Goal: Information Seeking & Learning: Learn about a topic

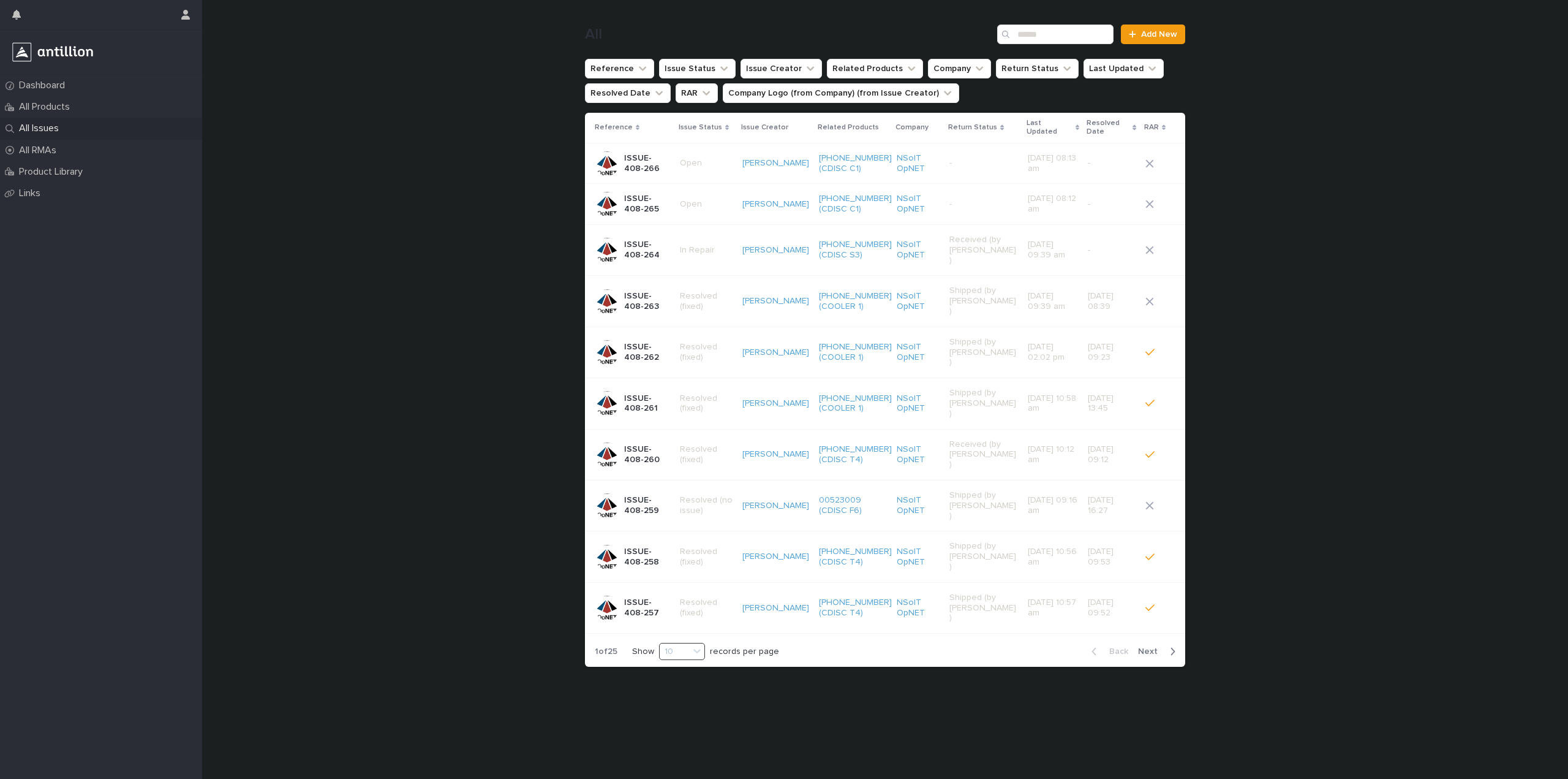
click at [964, 158] on p "-" at bounding box center [983, 163] width 68 height 10
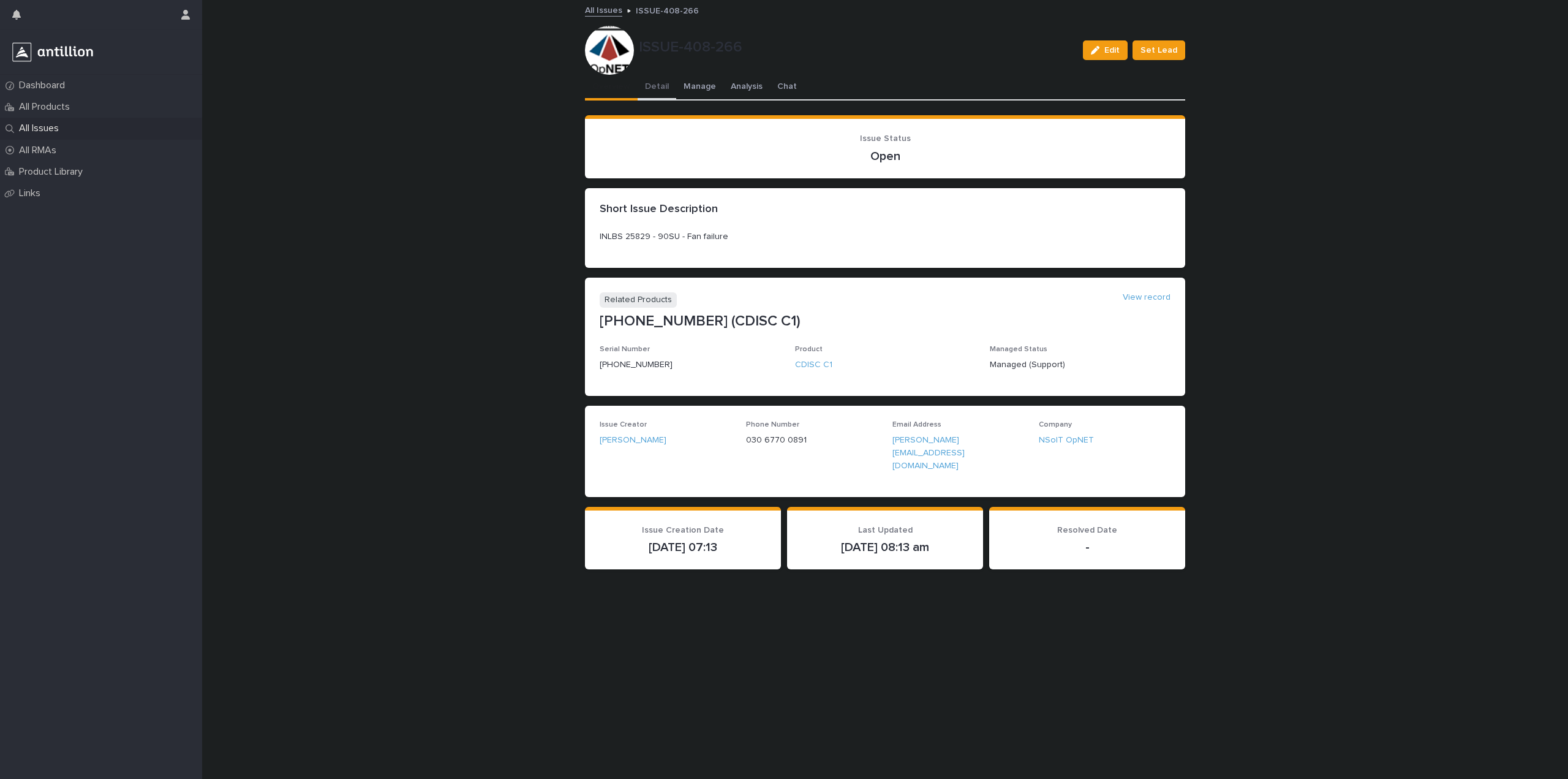
click at [649, 88] on button "Detail" at bounding box center [657, 87] width 39 height 25
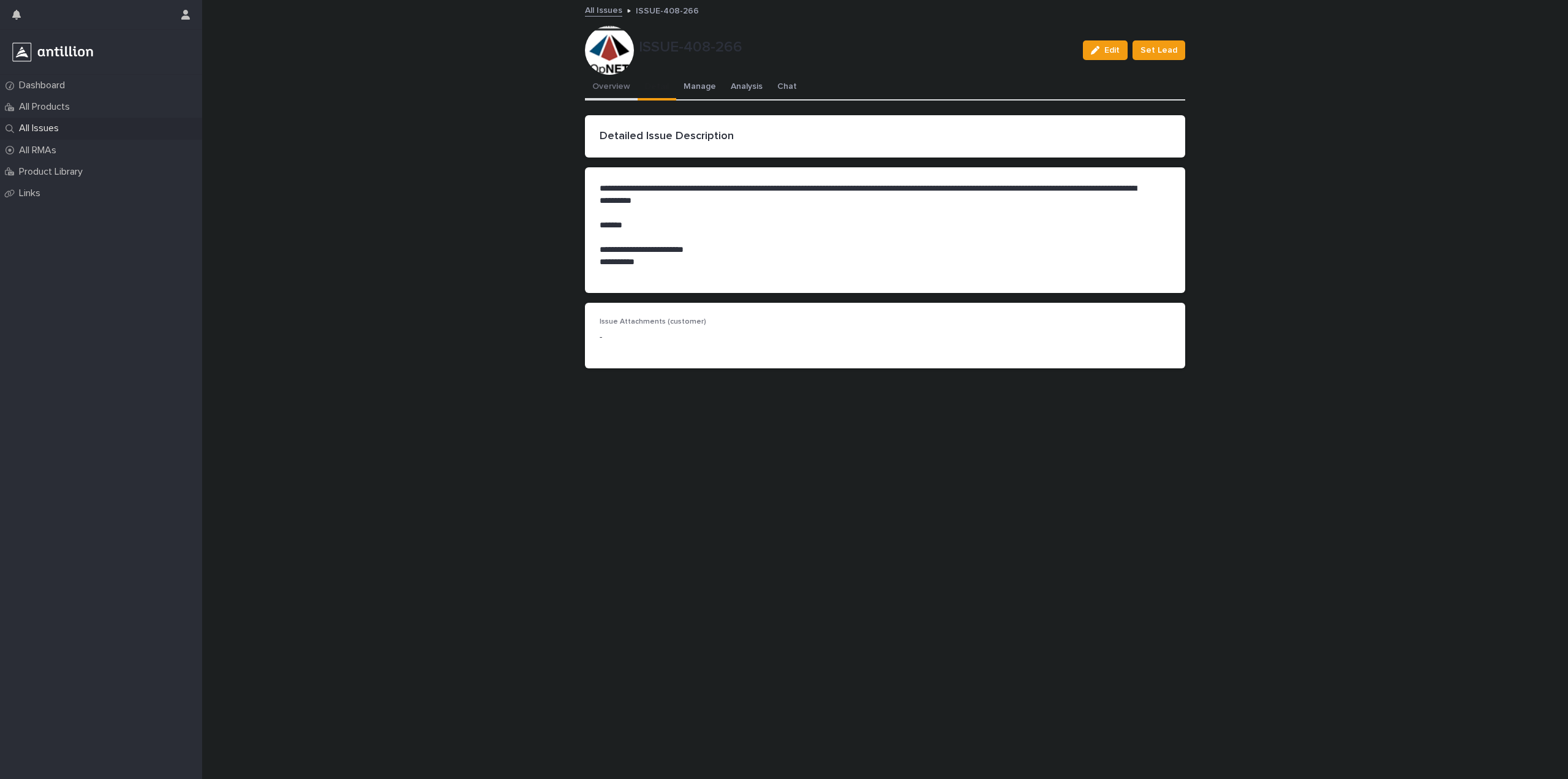
click at [614, 79] on button "Overview" at bounding box center [611, 87] width 53 height 25
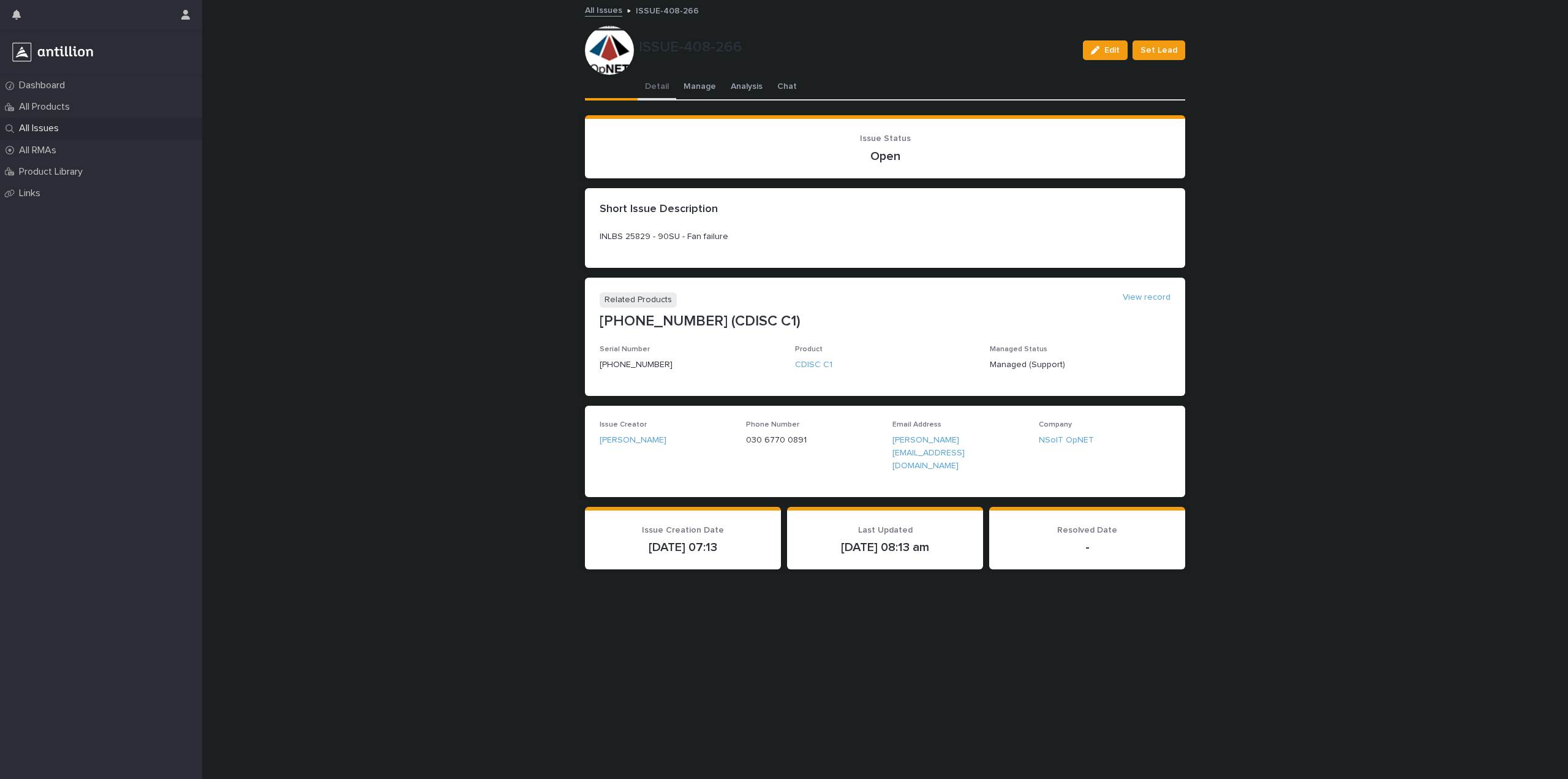
click at [645, 85] on button "Detail" at bounding box center [657, 87] width 39 height 25
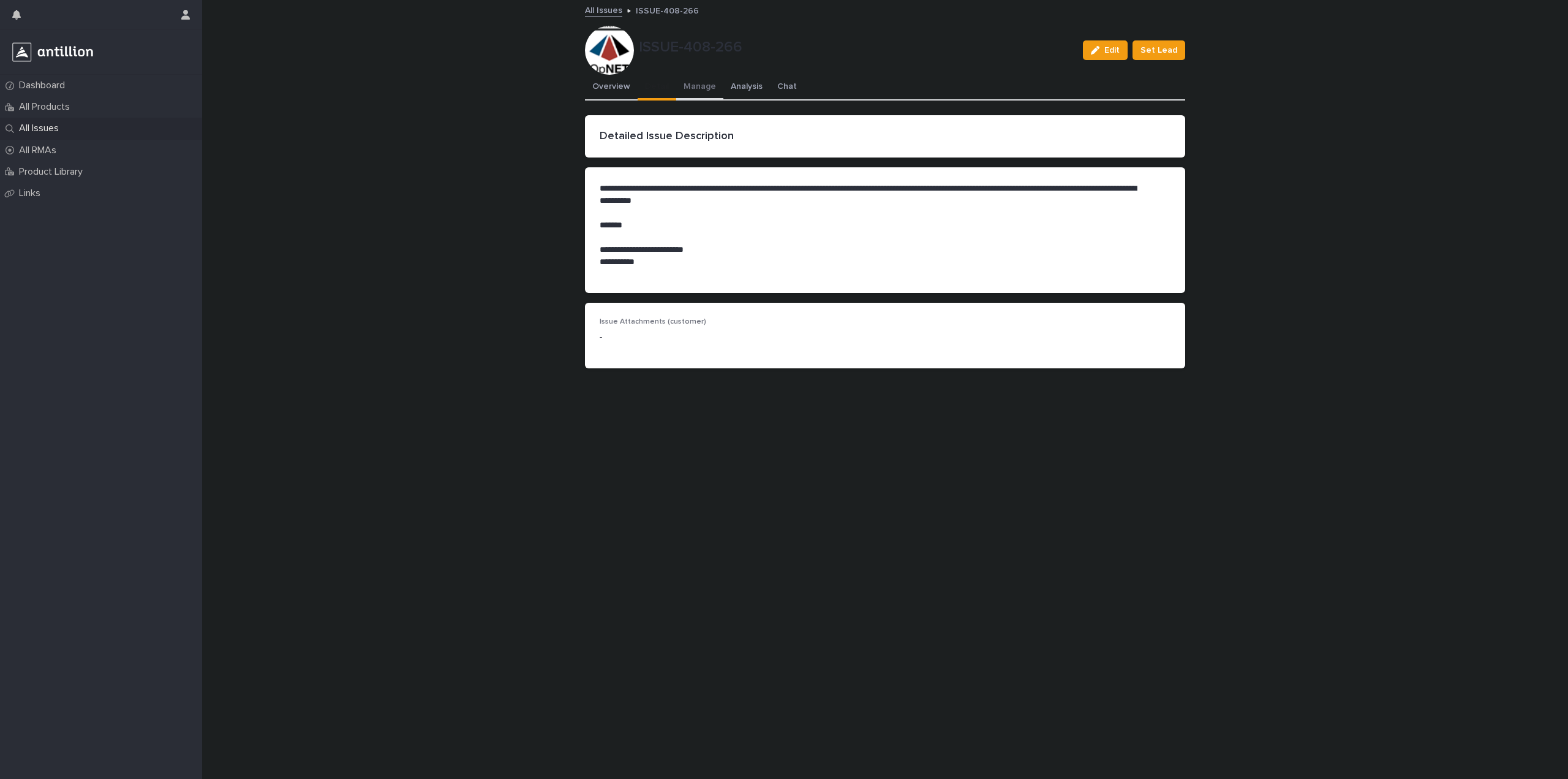
click at [691, 82] on button "Manage" at bounding box center [700, 87] width 47 height 25
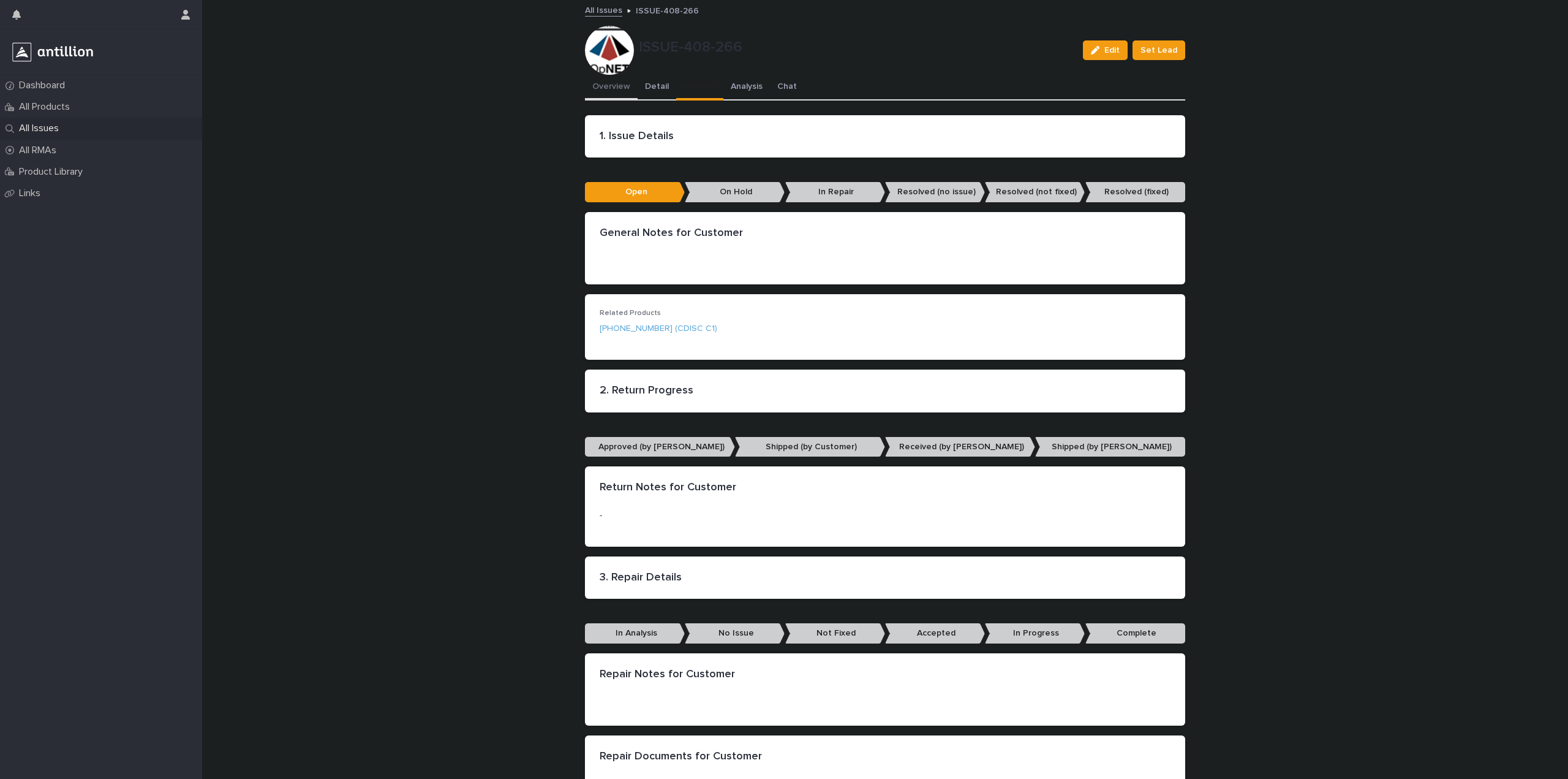
click at [627, 80] on button "Overview" at bounding box center [611, 87] width 53 height 25
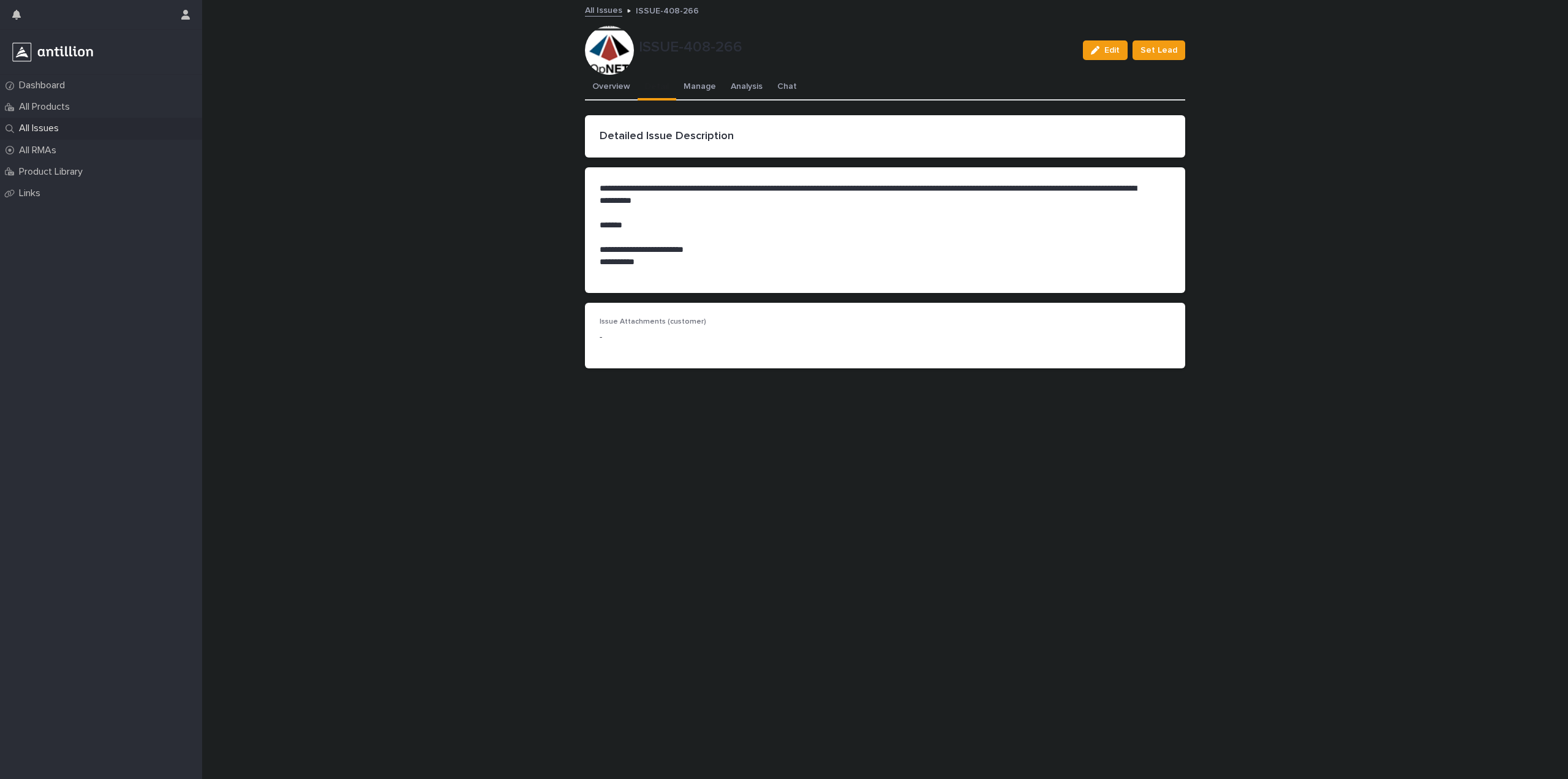
click at [644, 82] on button "Detail" at bounding box center [657, 87] width 39 height 25
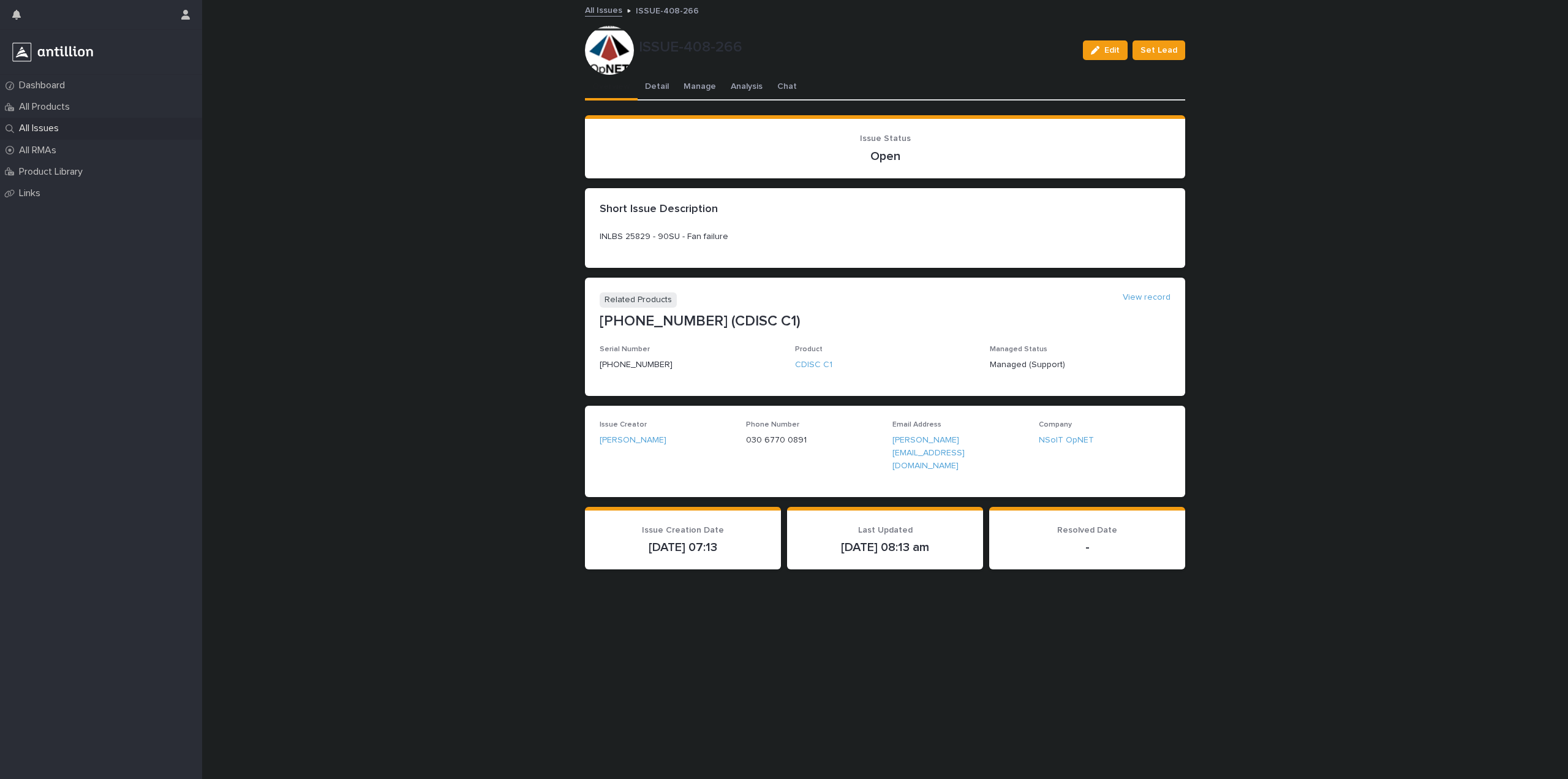
click at [595, 82] on button "Overview" at bounding box center [611, 87] width 53 height 25
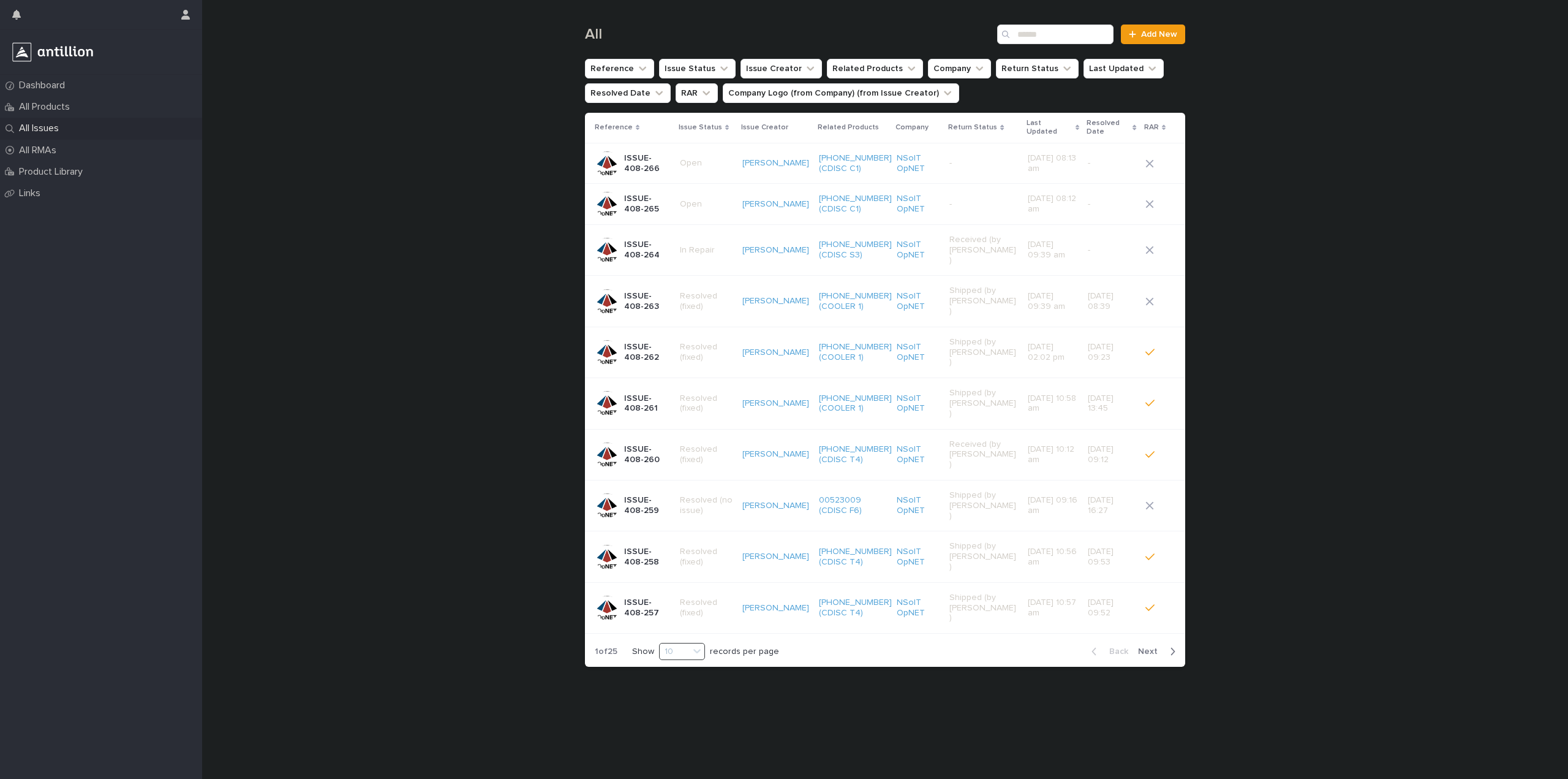
click at [953, 199] on p "-" at bounding box center [983, 204] width 68 height 10
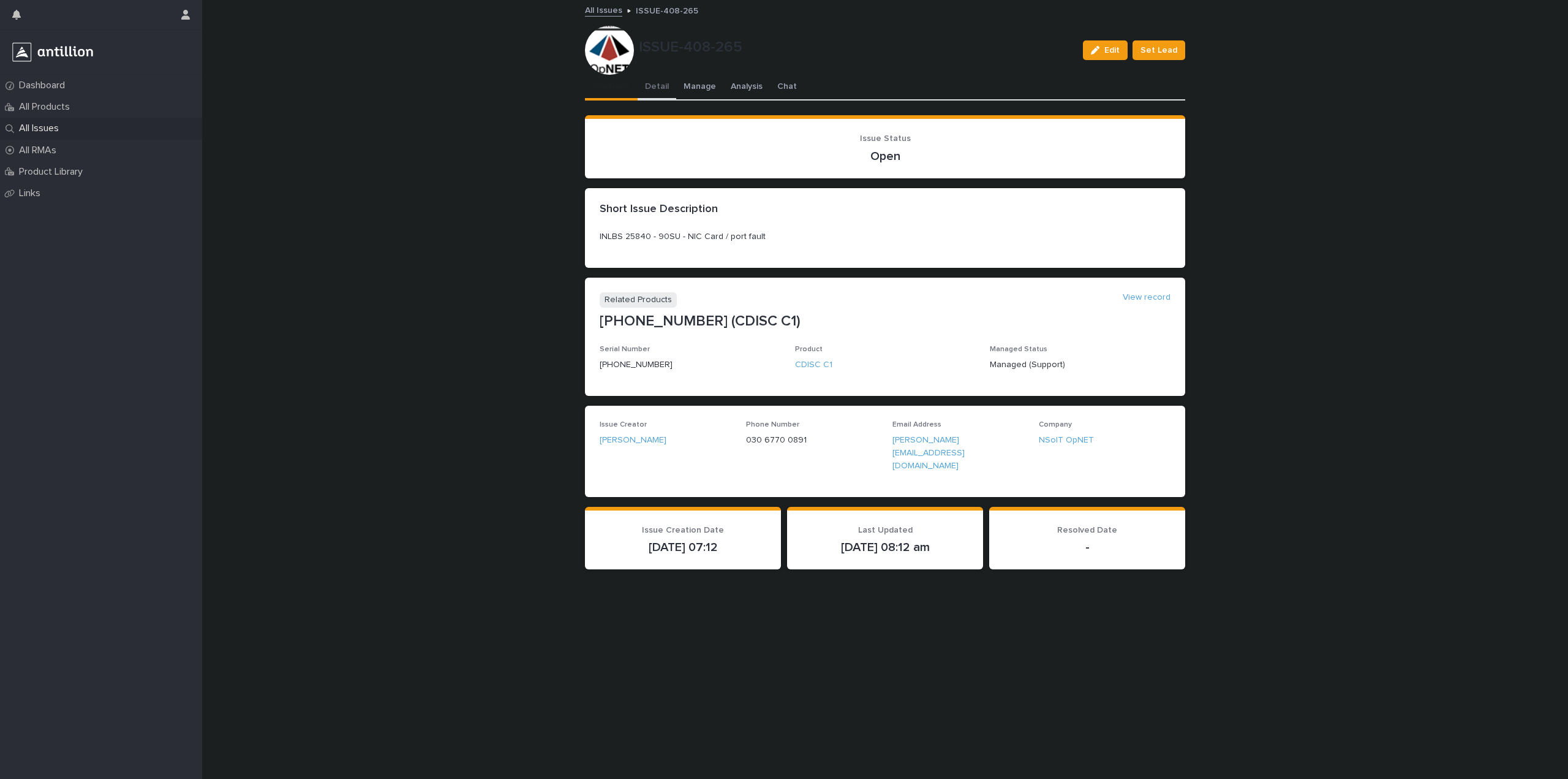
click at [651, 79] on button "Detail" at bounding box center [657, 87] width 39 height 25
click at [595, 76] on button "Overview" at bounding box center [611, 87] width 53 height 25
click at [706, 89] on button "Manage" at bounding box center [700, 87] width 47 height 25
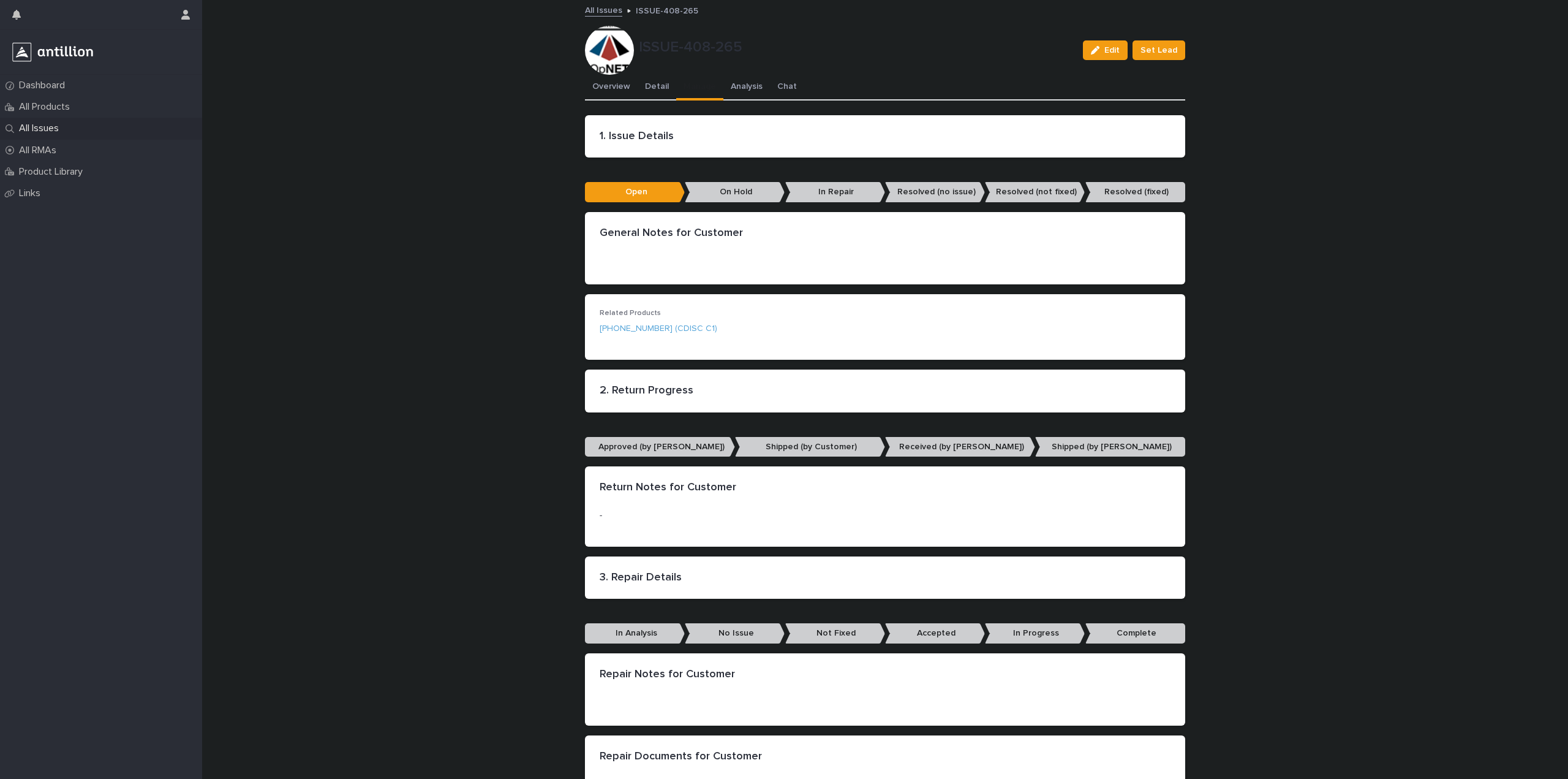
drag, startPoint x: 628, startPoint y: 326, endPoint x: 712, endPoint y: 296, distance: 89.2
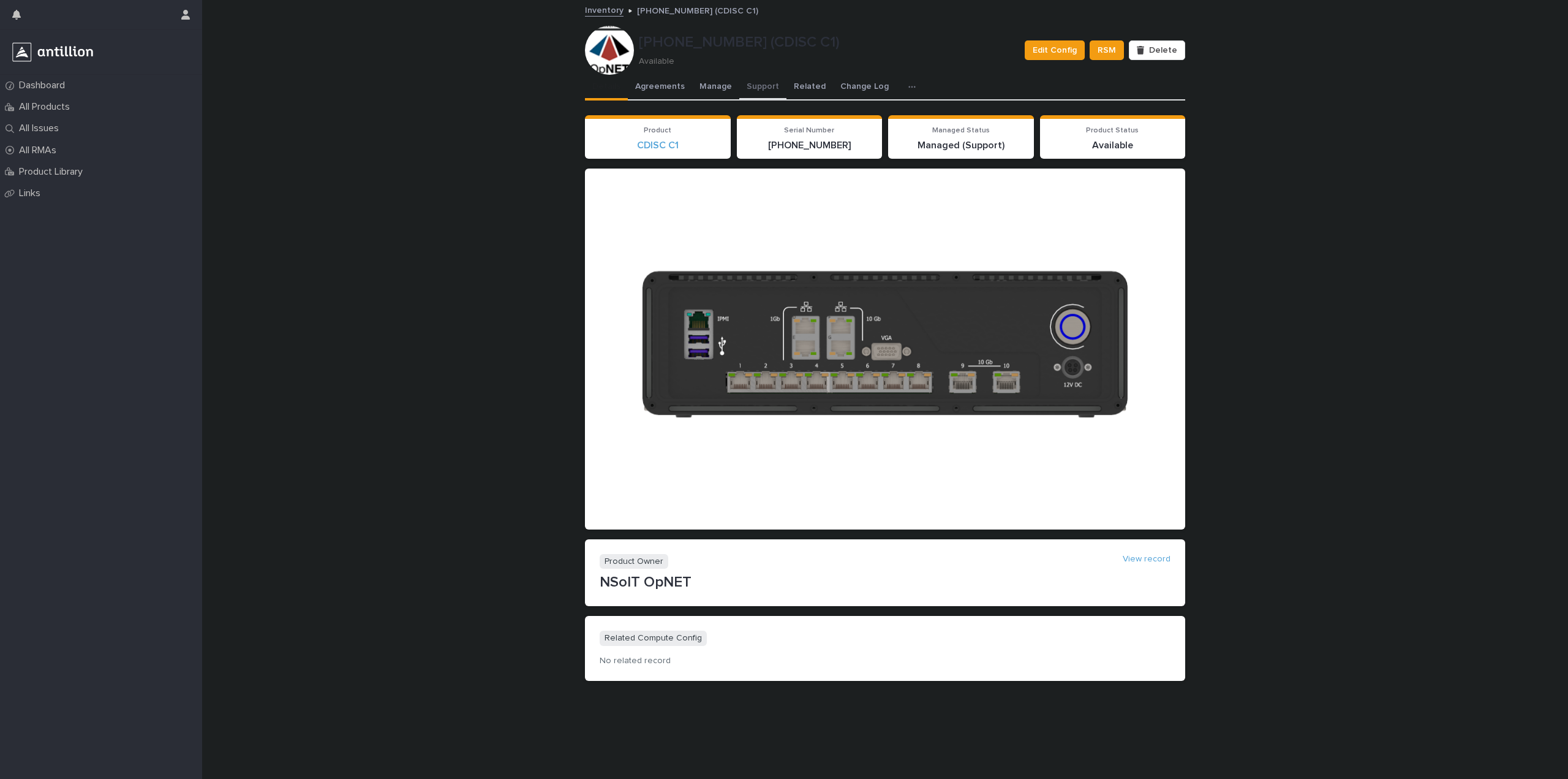
click at [767, 87] on button "Support" at bounding box center [763, 87] width 47 height 25
click at [777, 83] on button "Support" at bounding box center [763, 87] width 47 height 25
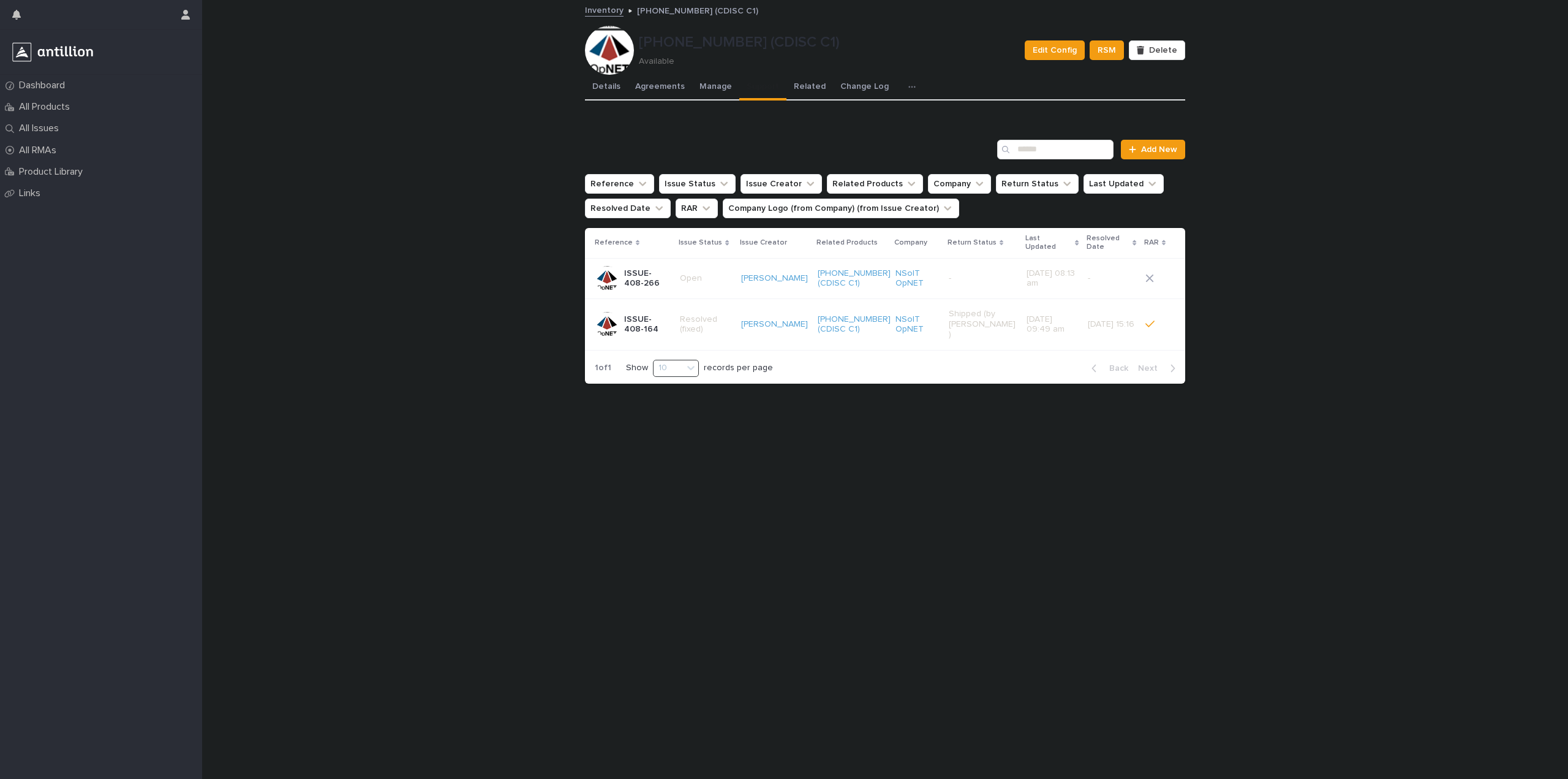
click at [1022, 327] on td "04/09/2024 09:49 am" at bounding box center [1052, 325] width 61 height 51
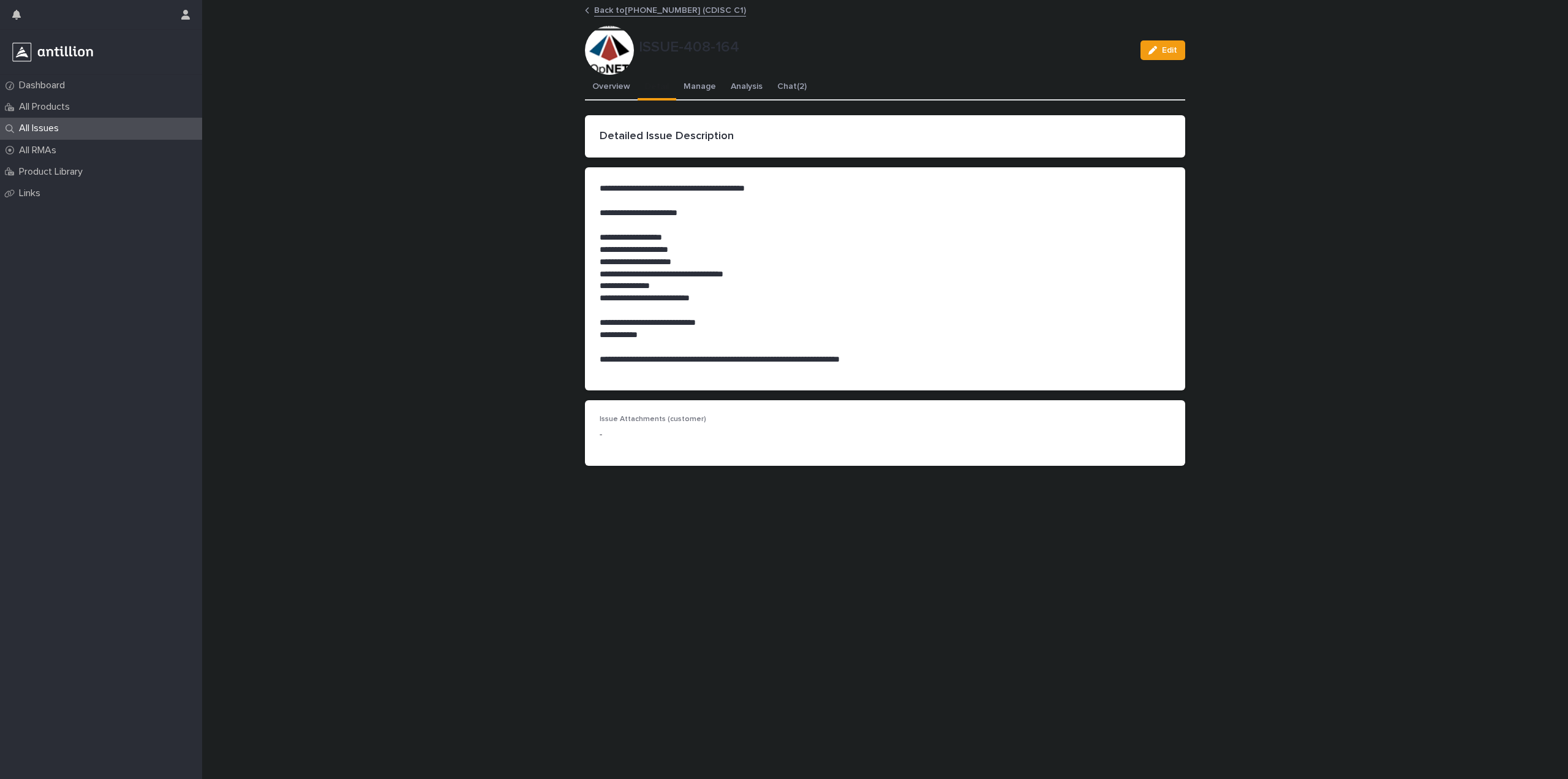
click at [649, 94] on button "Detail" at bounding box center [657, 87] width 39 height 25
click at [606, 91] on button "Overview" at bounding box center [611, 87] width 53 height 25
